Goal: Navigation & Orientation: Find specific page/section

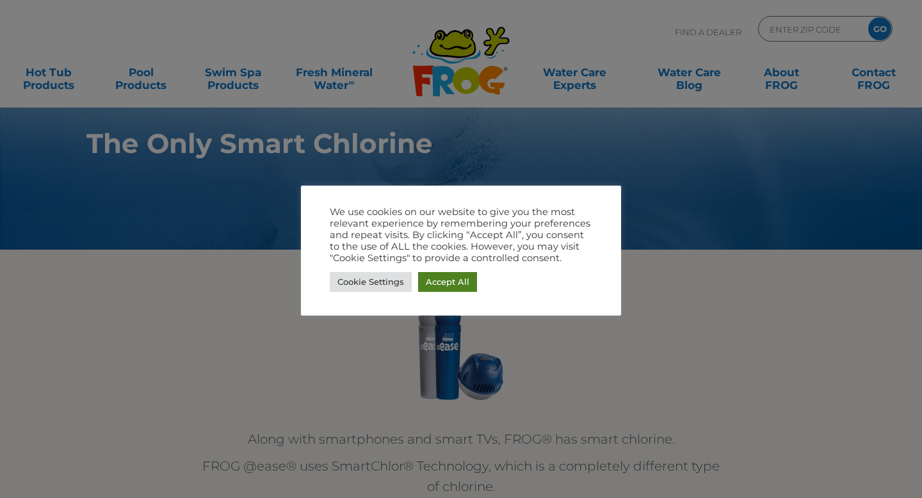
click at [444, 275] on link "Accept All" at bounding box center [447, 282] width 59 height 20
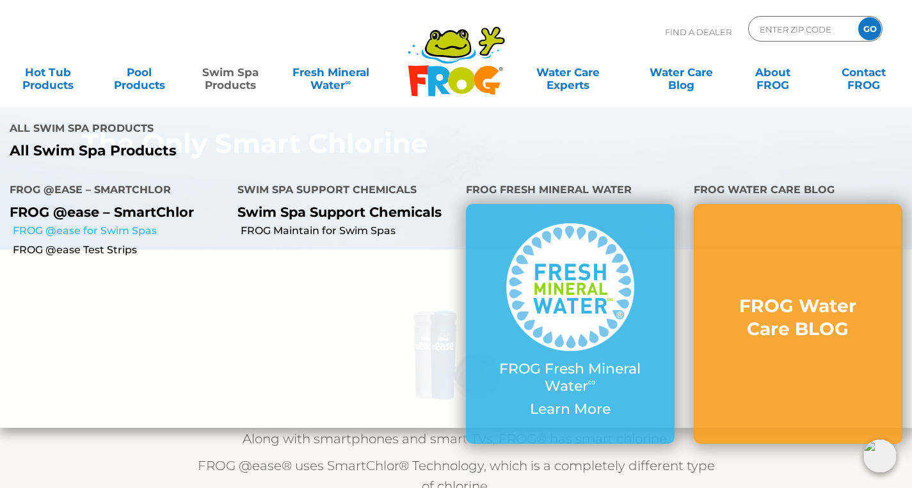
click at [117, 229] on link "FROG @ease for Swim Spas" at bounding box center [120, 231] width 215 height 14
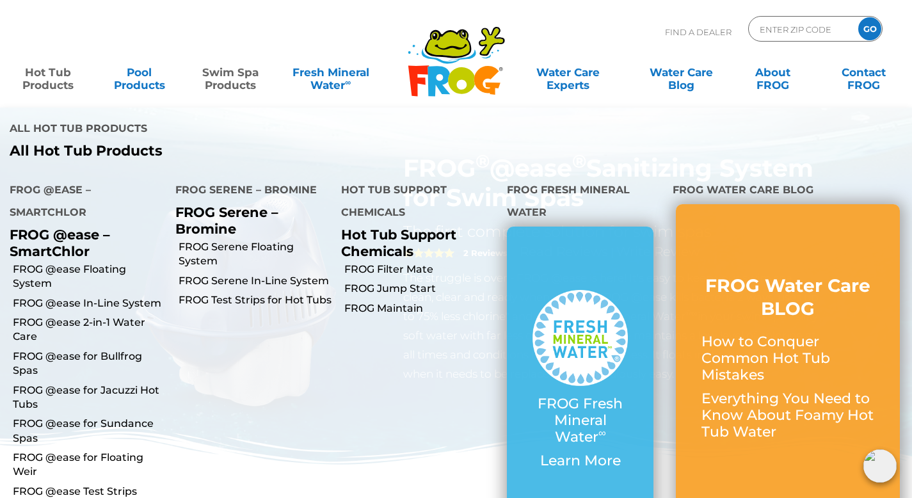
click at [49, 78] on link "Hot Tub Products" at bounding box center [48, 73] width 71 height 26
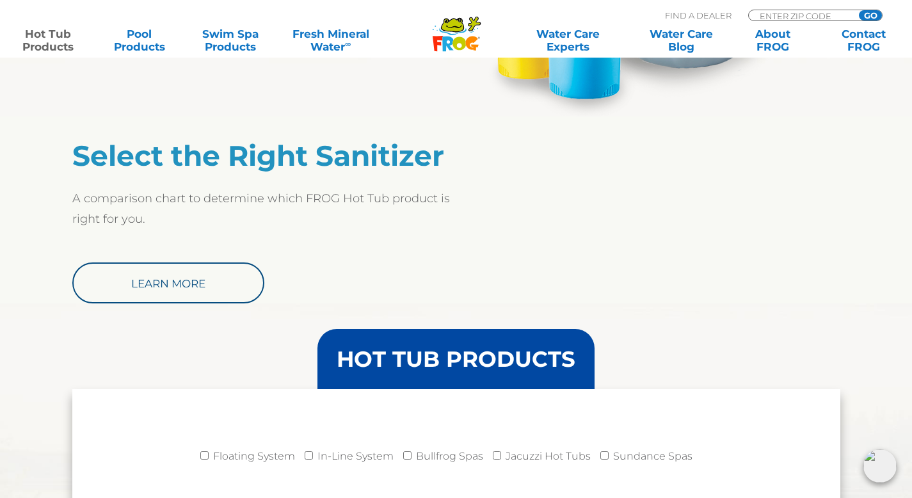
scroll to position [958, 0]
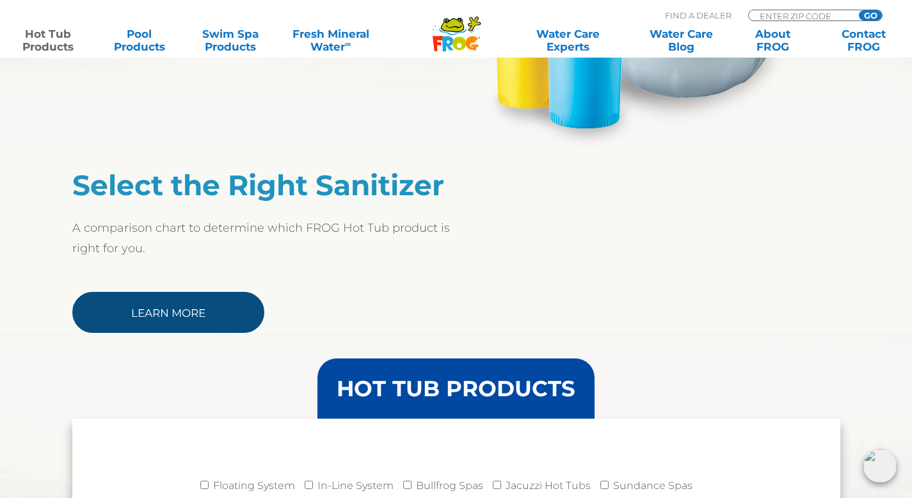
click at [175, 314] on link "Learn More" at bounding box center [168, 312] width 192 height 41
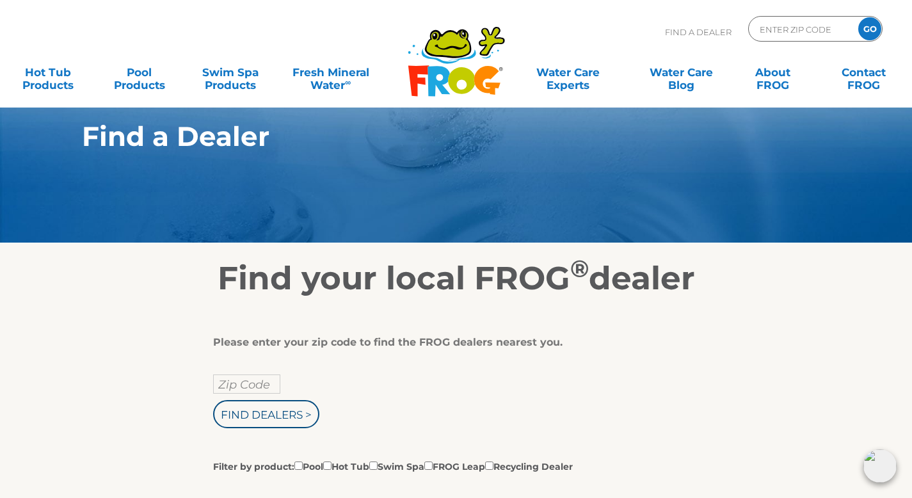
scroll to position [21, 0]
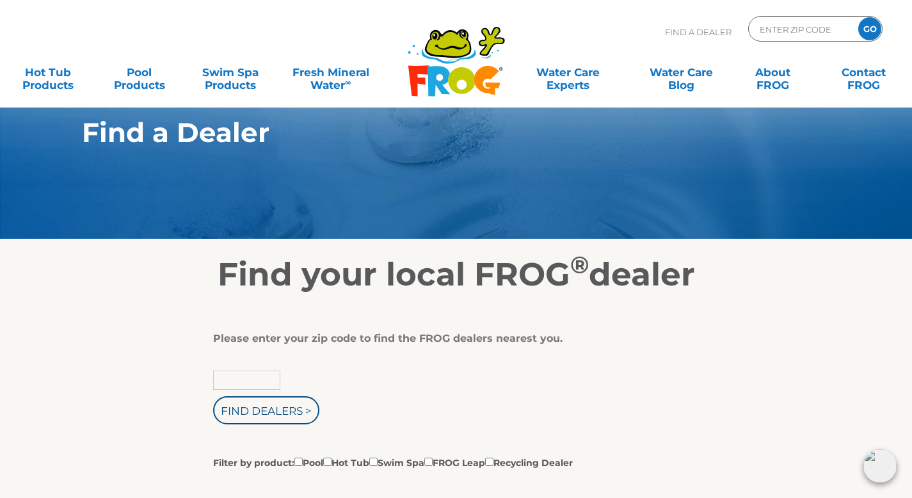
click at [255, 381] on input "text" at bounding box center [246, 380] width 67 height 19
type input "33065"
click at [213, 396] on input "Find Dealers >" at bounding box center [266, 410] width 106 height 28
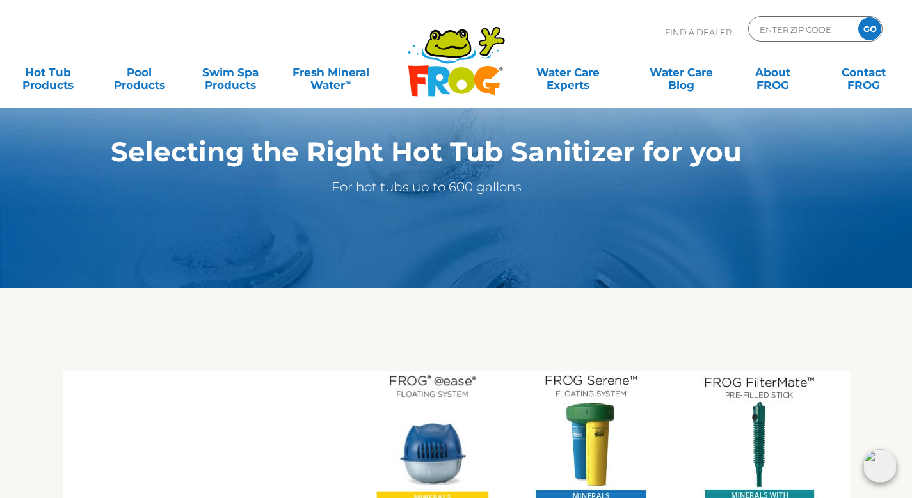
scroll to position [332, 0]
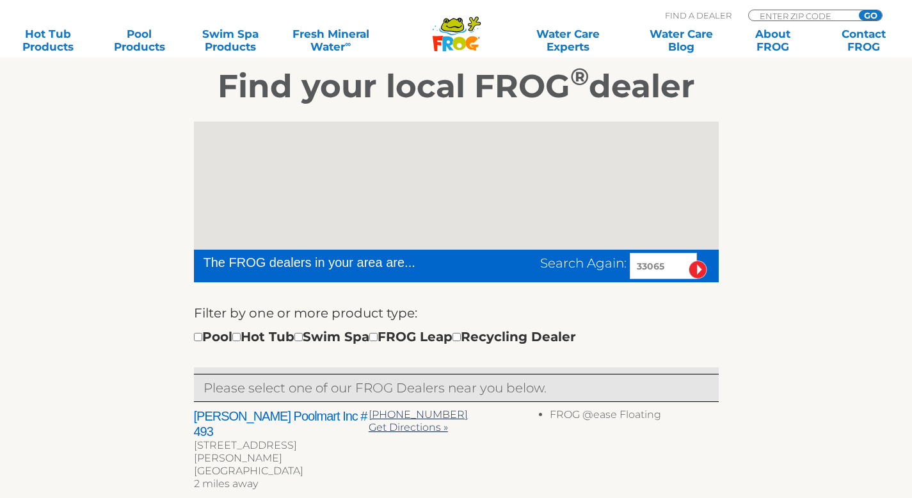
scroll to position [328, 0]
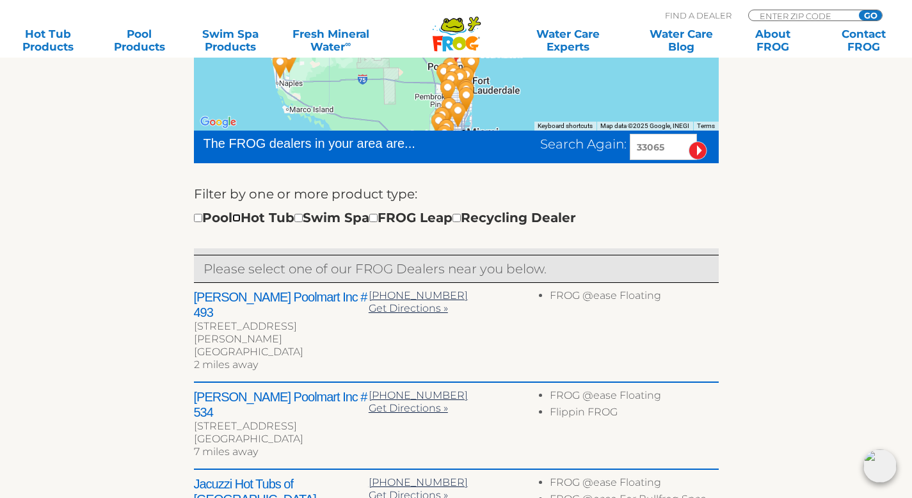
click at [241, 220] on input "checkbox" at bounding box center [236, 218] width 8 height 8
checkbox input "true"
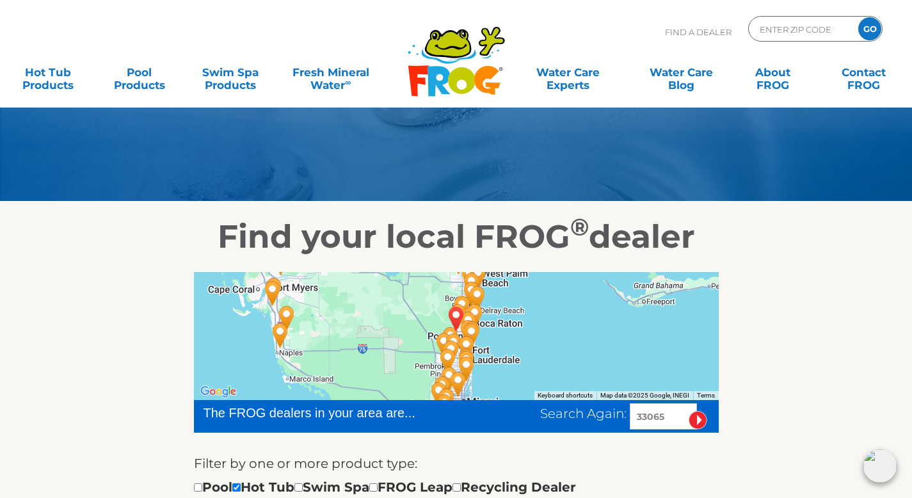
scroll to position [38, 0]
